Goal: Find specific page/section: Find specific page/section

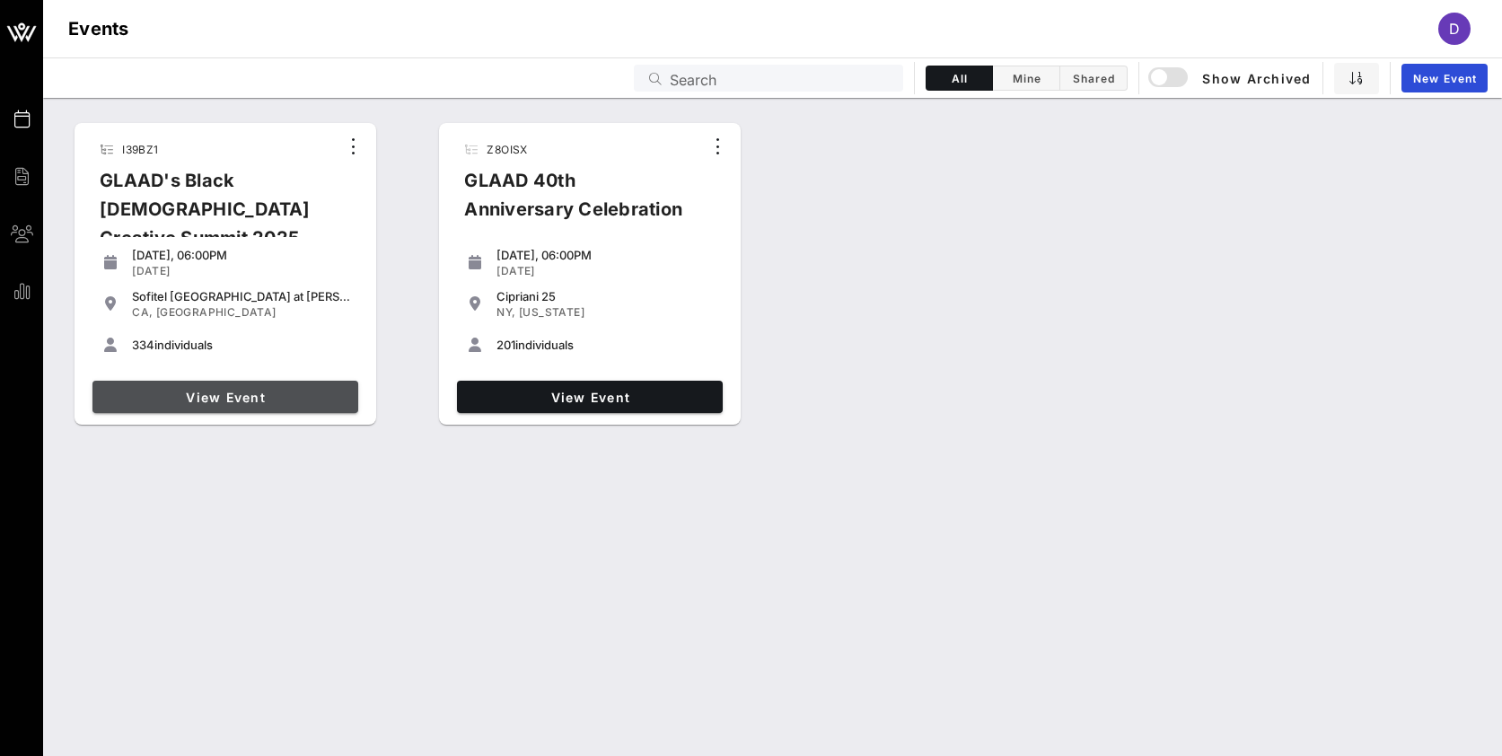
click at [267, 403] on span "View Event" at bounding box center [225, 397] width 251 height 15
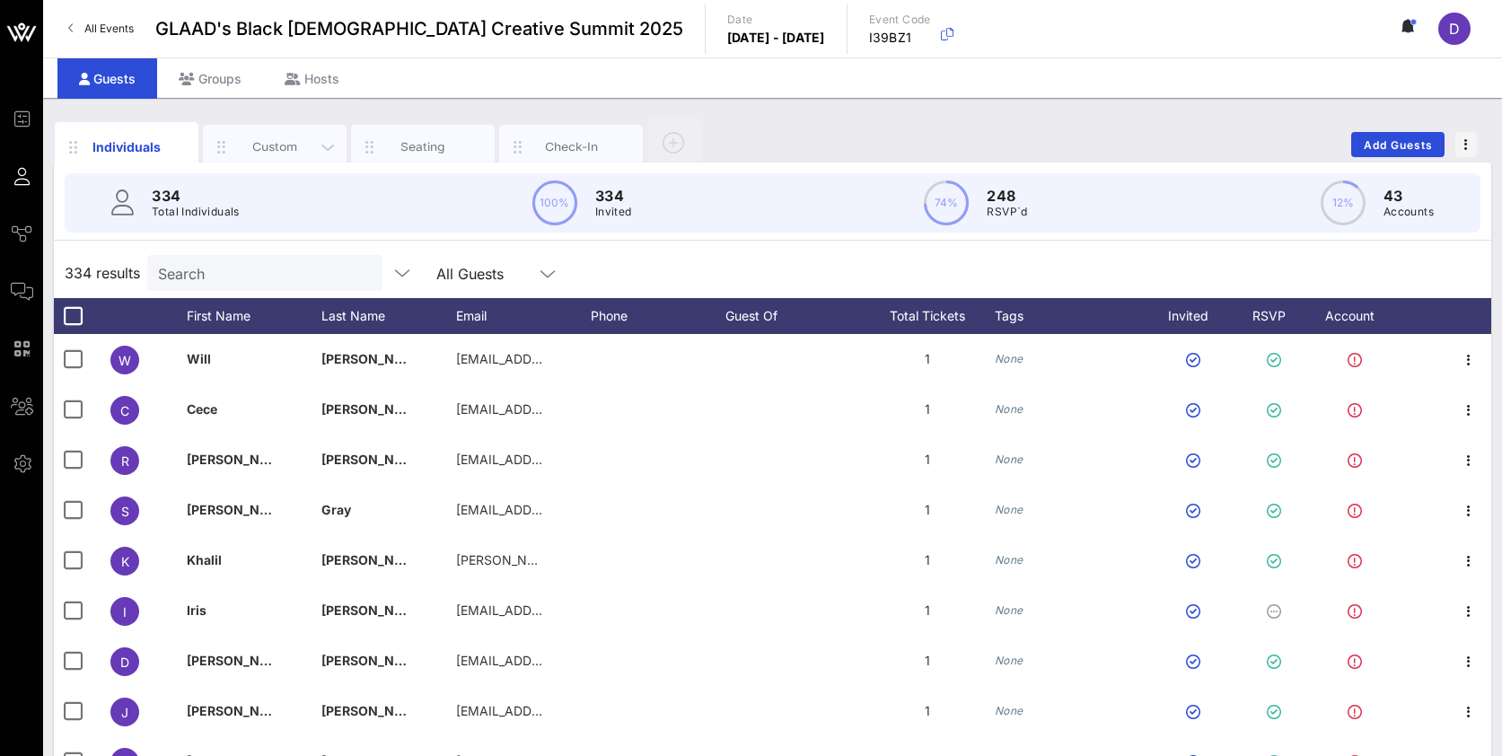
click at [271, 140] on div "Custom" at bounding box center [275, 146] width 80 height 17
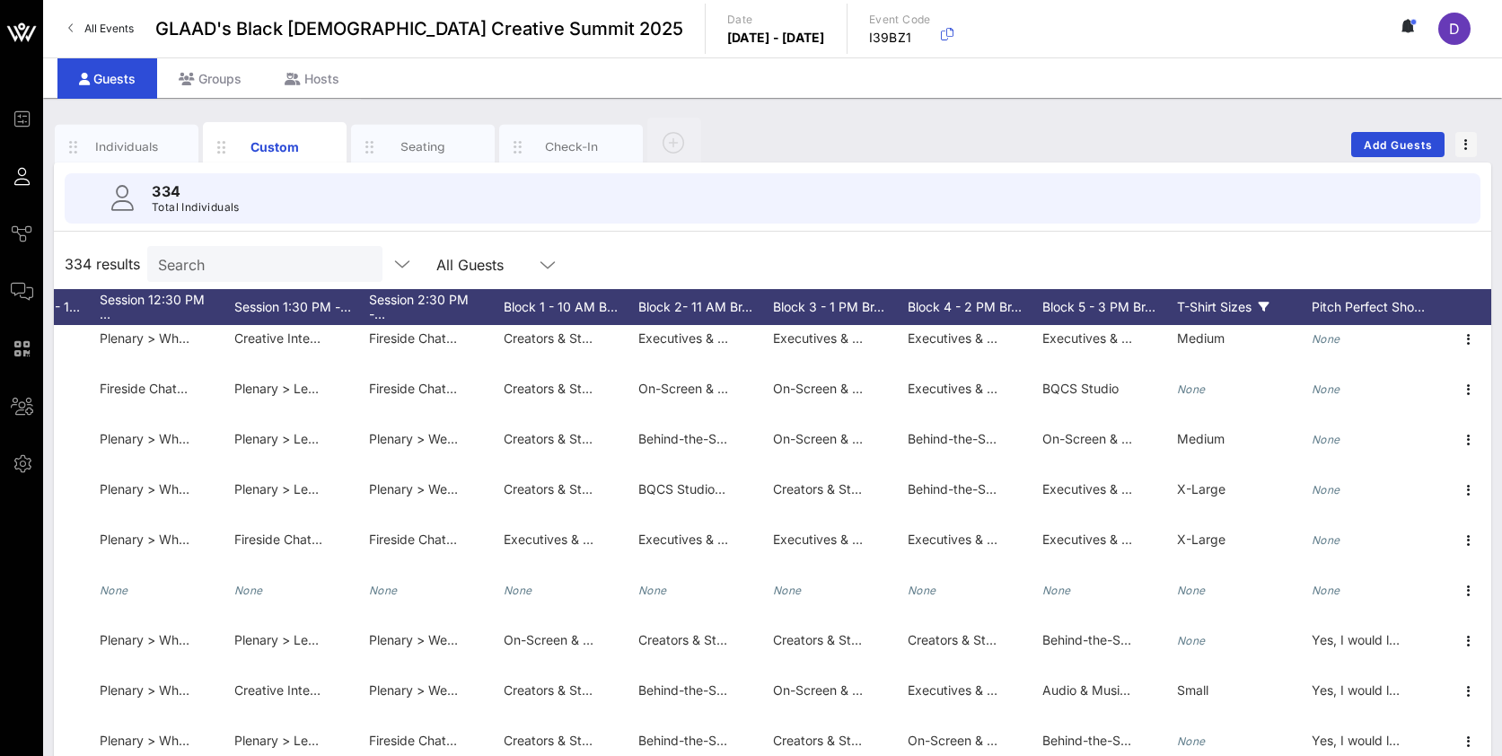
click at [1264, 304] on icon at bounding box center [1264, 307] width 11 height 11
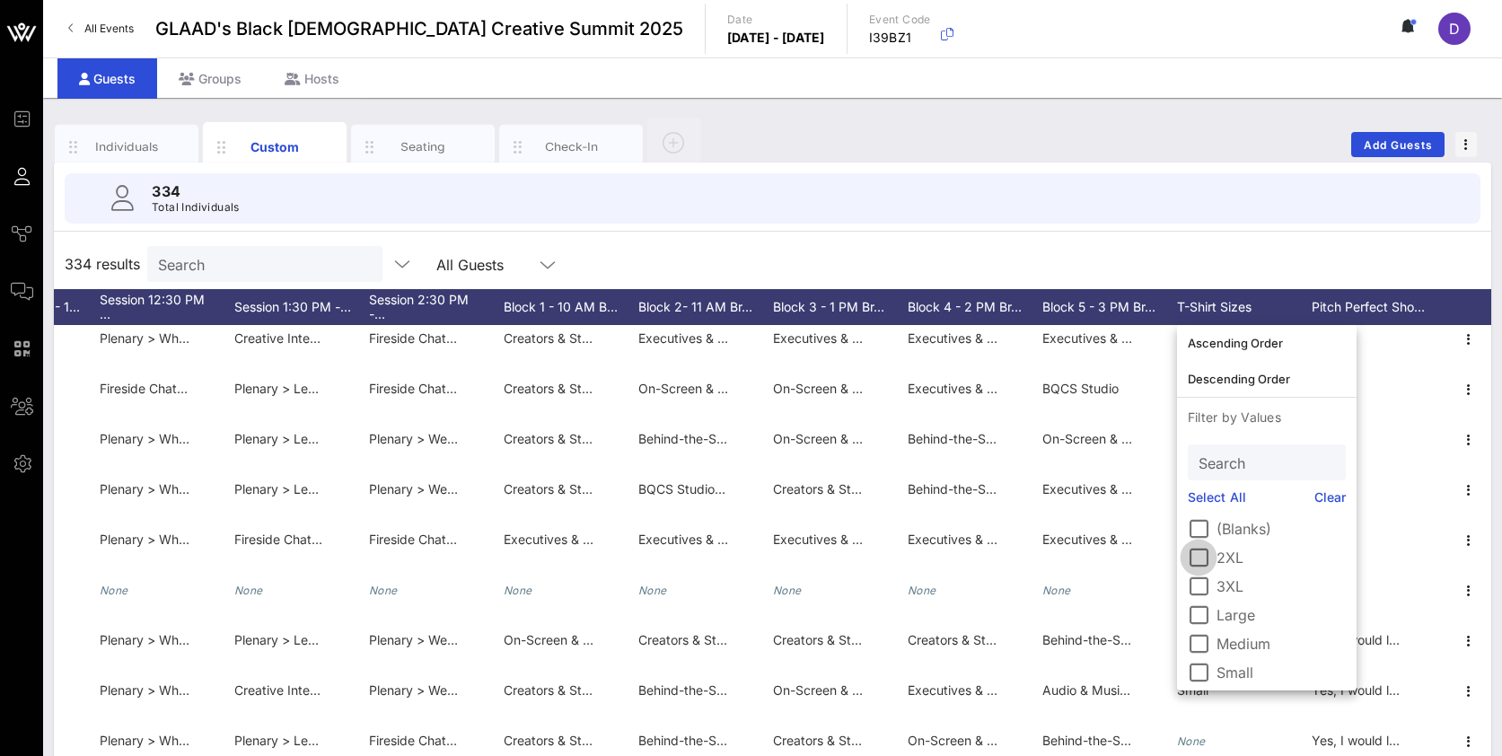
click at [1199, 559] on div at bounding box center [1198, 557] width 31 height 31
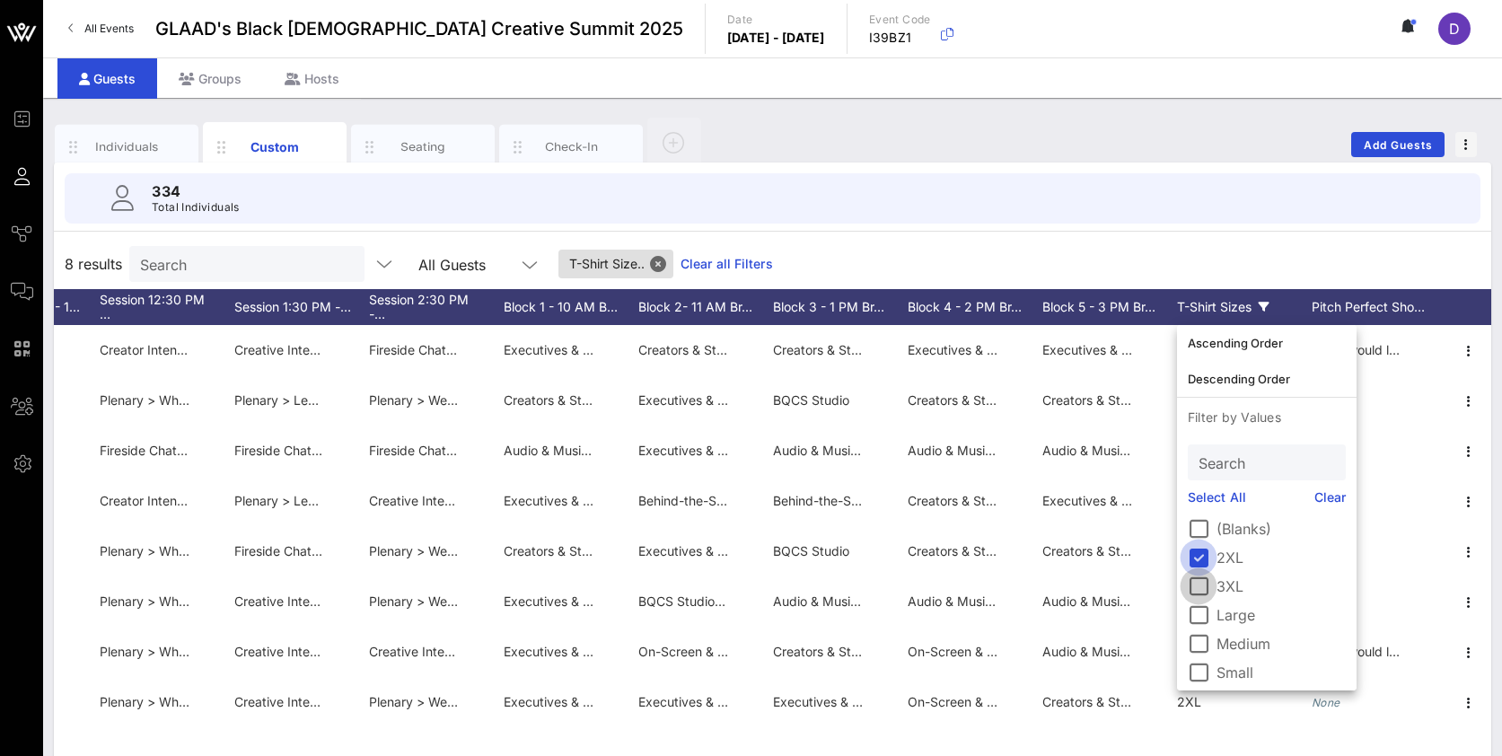
scroll to position [0, 3417]
click at [1199, 585] on div at bounding box center [1198, 586] width 31 height 31
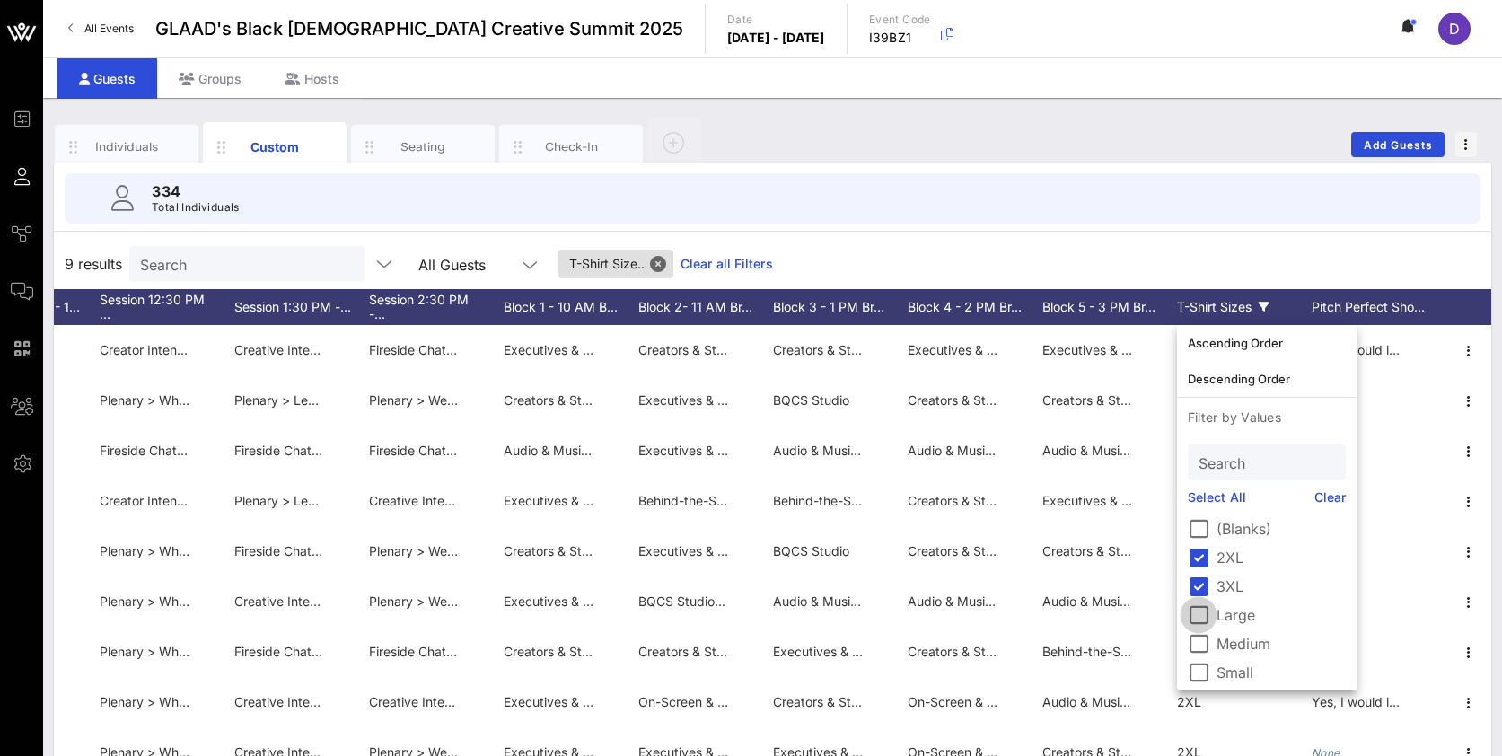
click at [1199, 612] on div at bounding box center [1198, 615] width 31 height 31
click at [1199, 645] on div at bounding box center [1198, 643] width 31 height 31
click at [1199, 666] on div at bounding box center [1198, 672] width 31 height 31
click at [1189, 246] on div "104 results Search All Guests T-Shirt Size.. Clear all Filters" at bounding box center [772, 264] width 1437 height 50
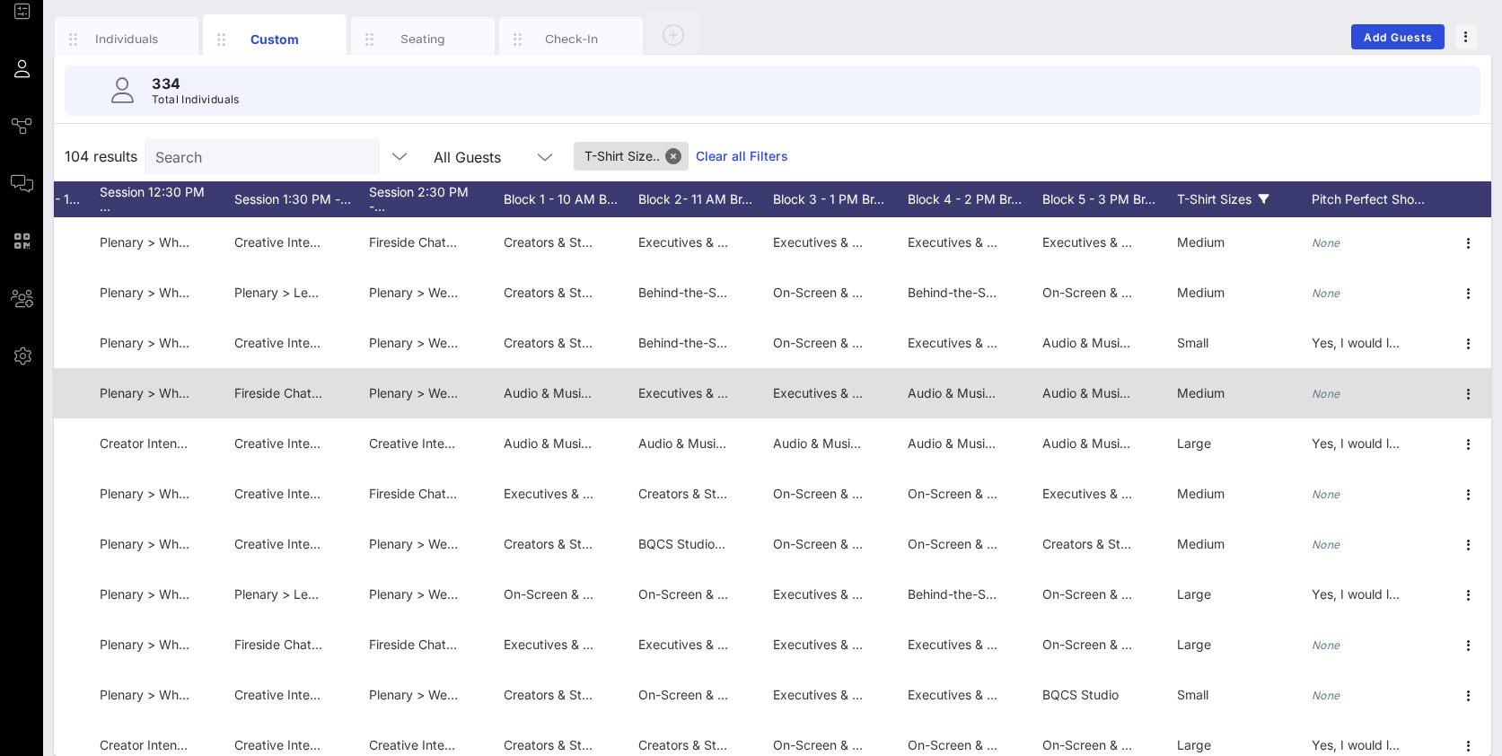
scroll to position [96, 0]
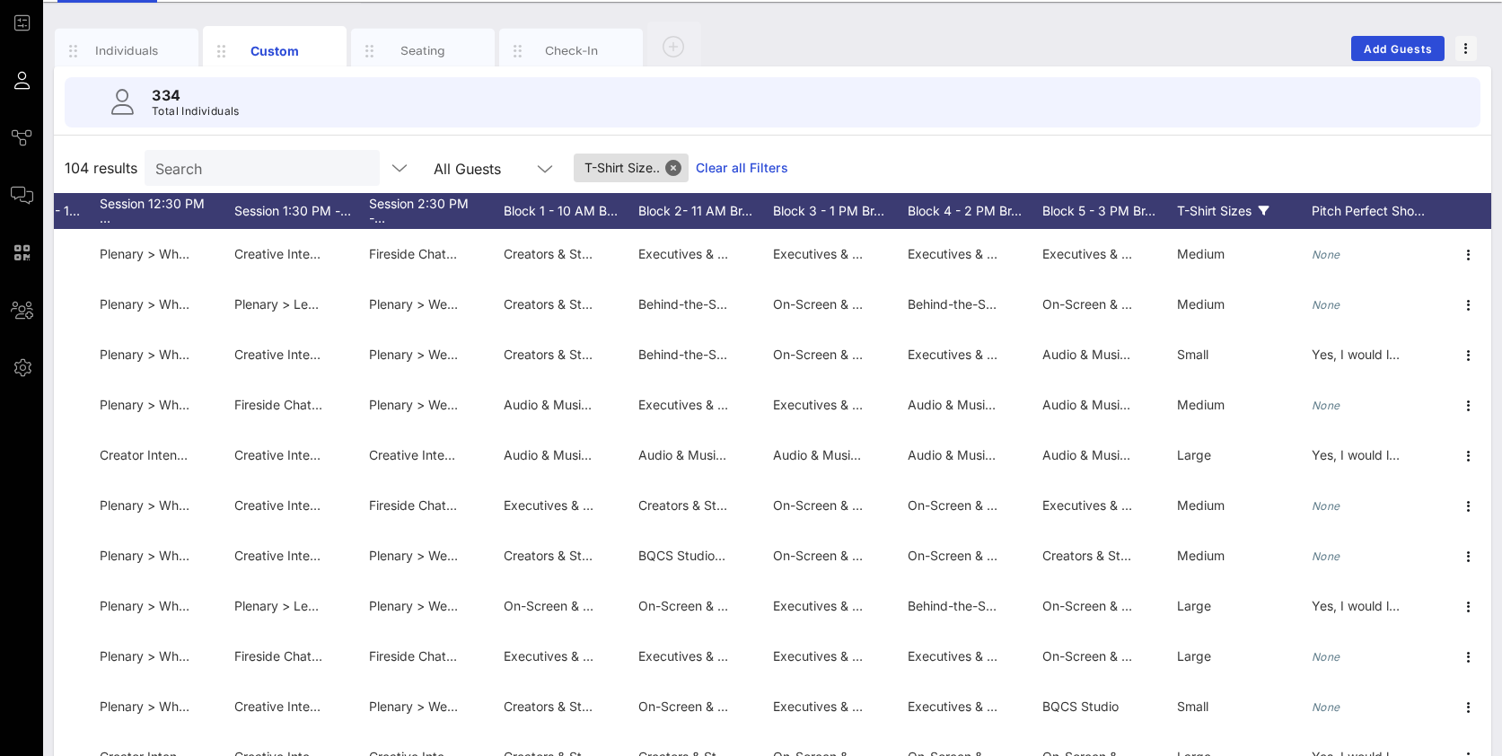
click at [1266, 211] on icon at bounding box center [1264, 211] width 11 height 11
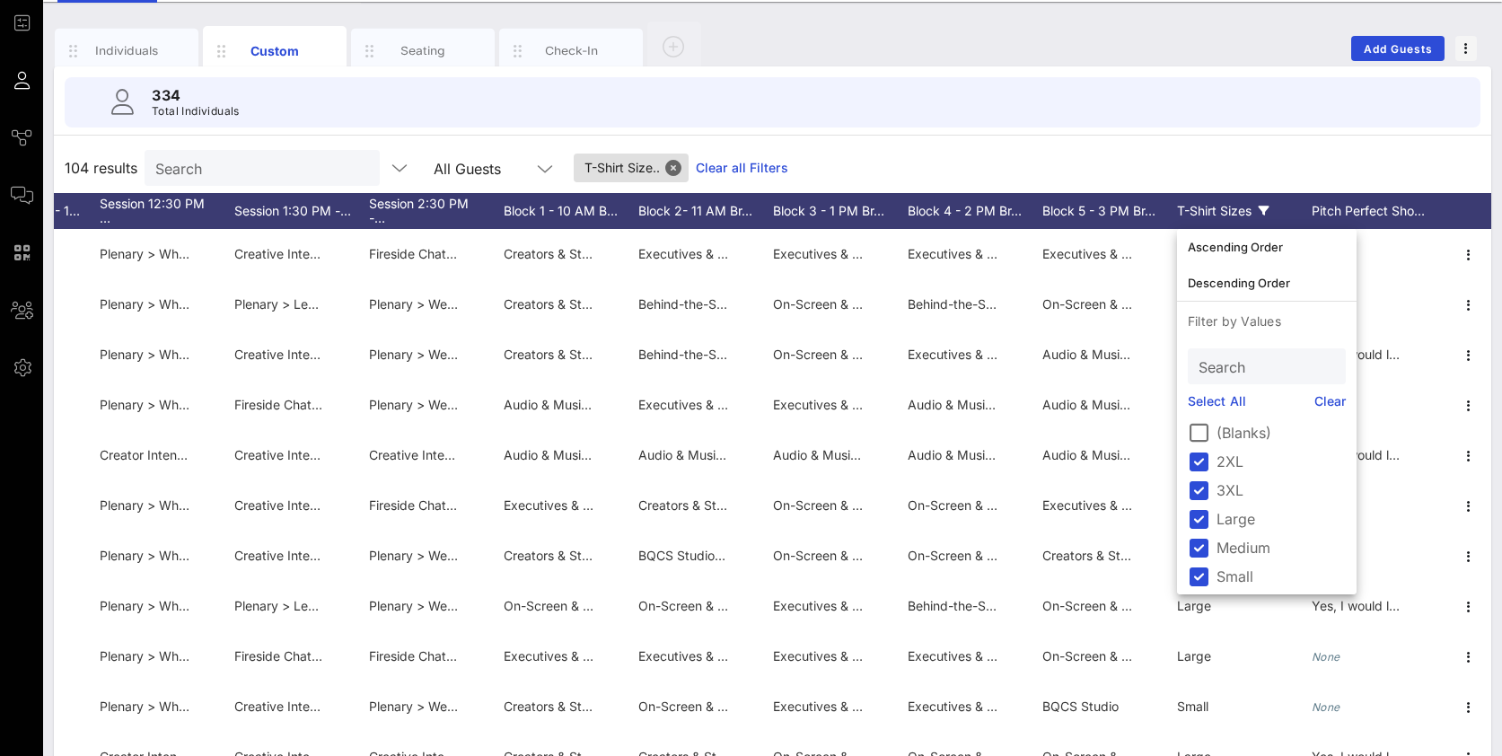
scroll to position [32, 0]
click at [1194, 574] on div at bounding box center [1198, 572] width 31 height 31
click at [1110, 154] on div "129 results Search All Guests T-Shirt Size.. Clear all Filters" at bounding box center [772, 168] width 1437 height 50
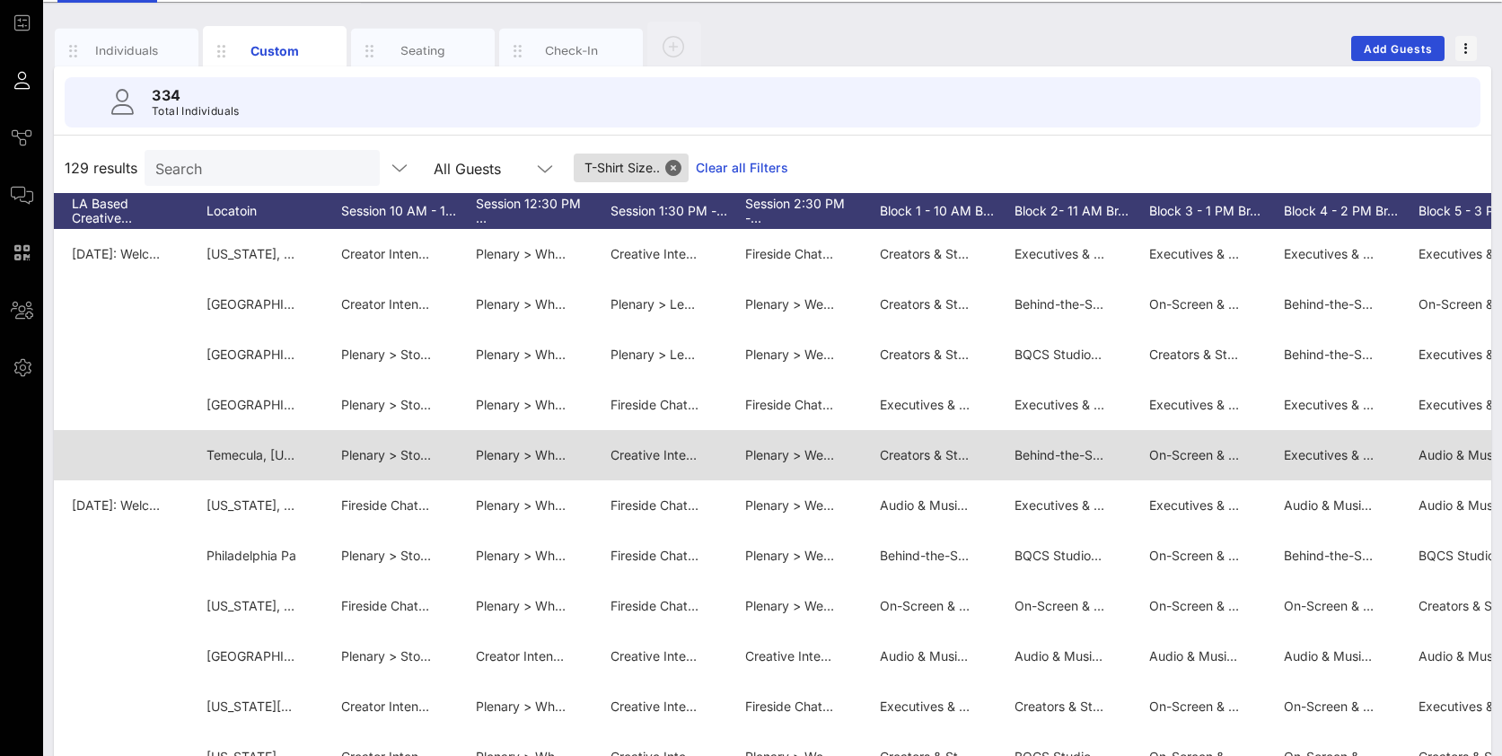
scroll to position [0, 2920]
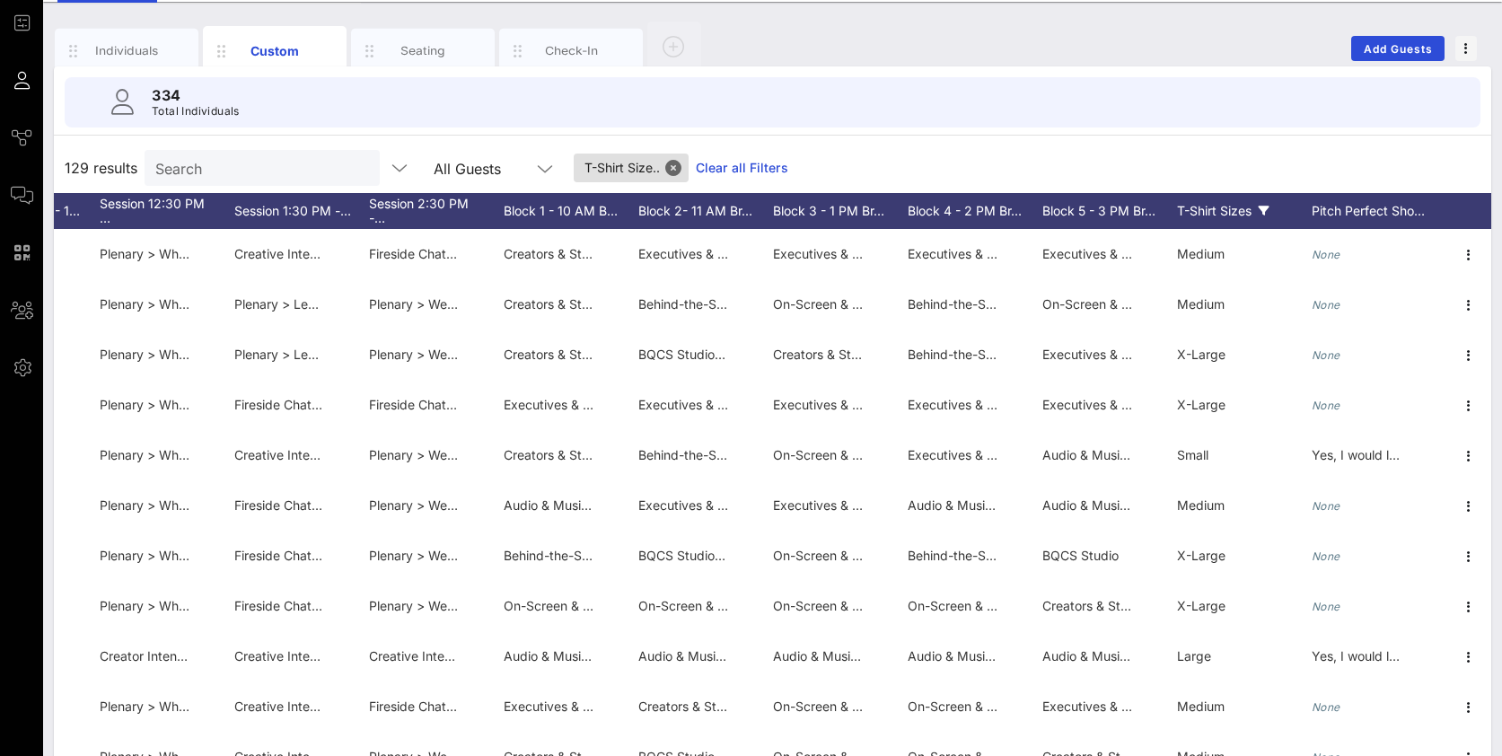
click at [1264, 215] on icon at bounding box center [1264, 211] width 11 height 11
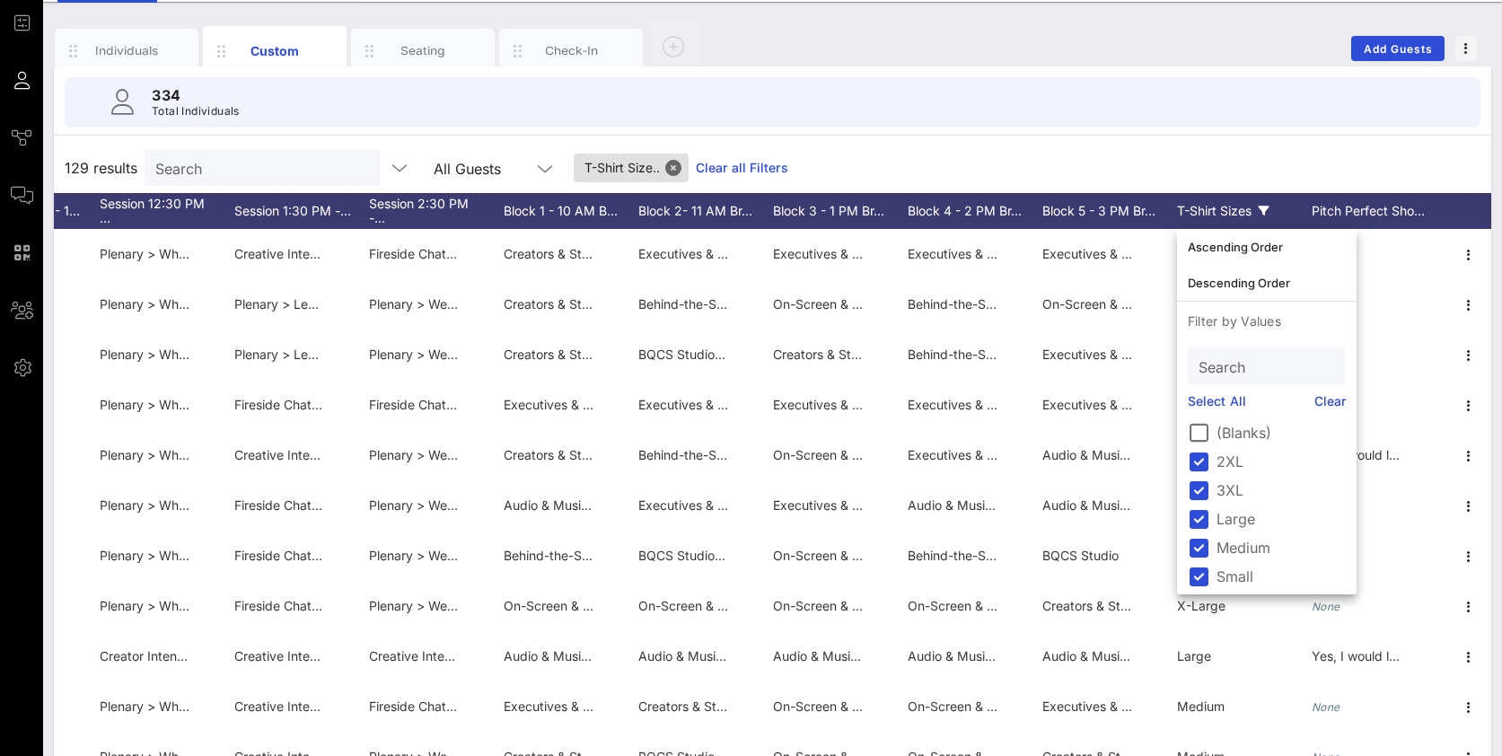
click at [1165, 170] on div "129 results Search All Guests T-Shirt Size.. Clear all Filters" at bounding box center [772, 168] width 1437 height 50
